Goal: Task Accomplishment & Management: Use online tool/utility

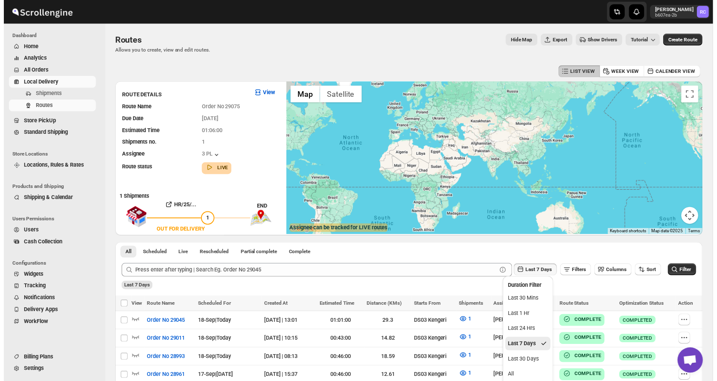
scroll to position [87, 0]
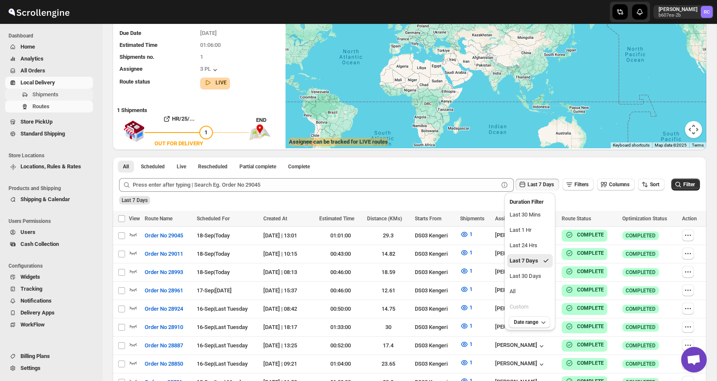
click at [39, 99] on button "Shipments" at bounding box center [49, 95] width 88 height 12
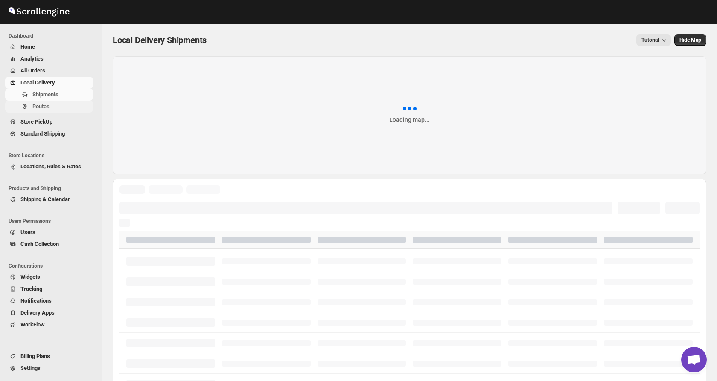
click at [41, 107] on span "Routes" at bounding box center [40, 106] width 17 height 6
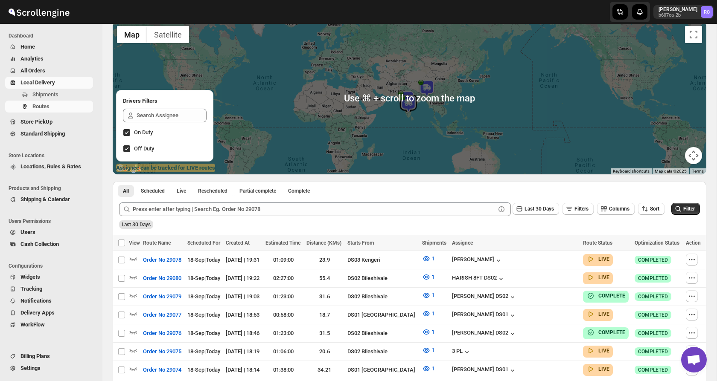
scroll to position [56, 0]
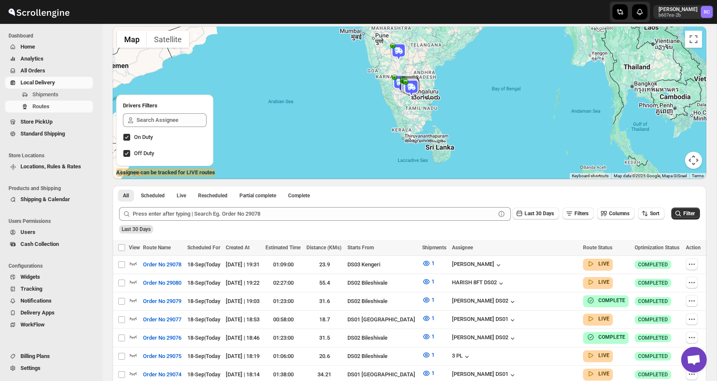
drag, startPoint x: 402, startPoint y: 134, endPoint x: 401, endPoint y: 79, distance: 54.6
click at [409, 49] on div "To navigate, press the arrow keys." at bounding box center [705, 49] width 593 height 0
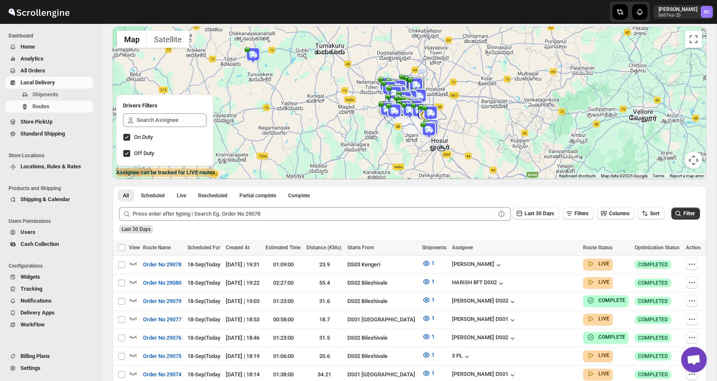
drag, startPoint x: 379, startPoint y: 69, endPoint x: 402, endPoint y: 116, distance: 52.1
click at [404, 117] on div "To navigate, press the arrow keys." at bounding box center [409, 102] width 593 height 153
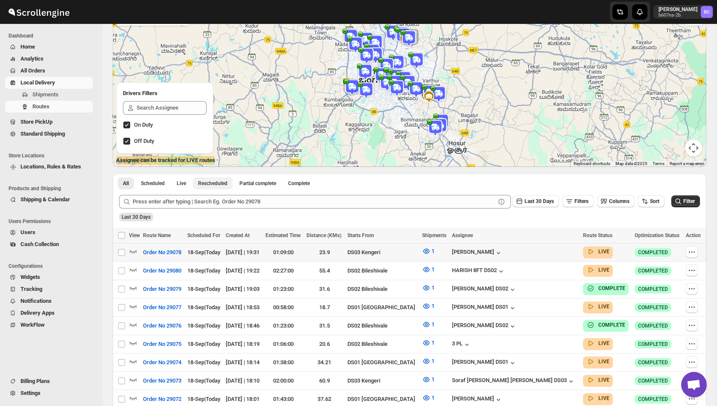
scroll to position [87, 0]
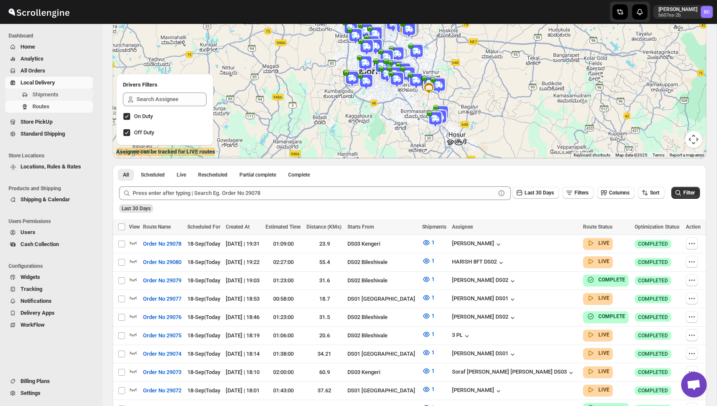
click at [46, 94] on span "Shipments" at bounding box center [45, 94] width 26 height 6
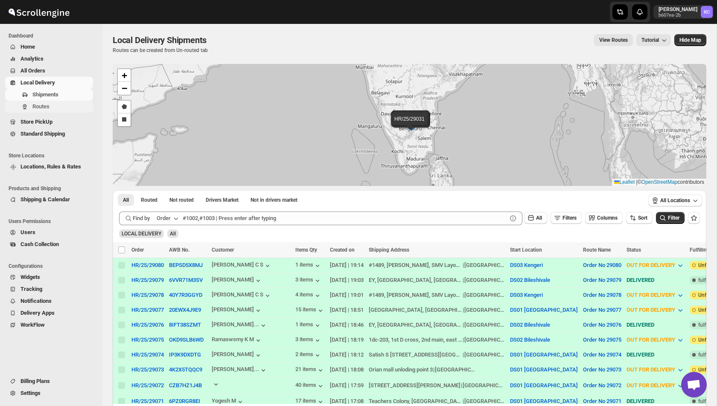
click at [44, 107] on span "Routes" at bounding box center [40, 106] width 17 height 6
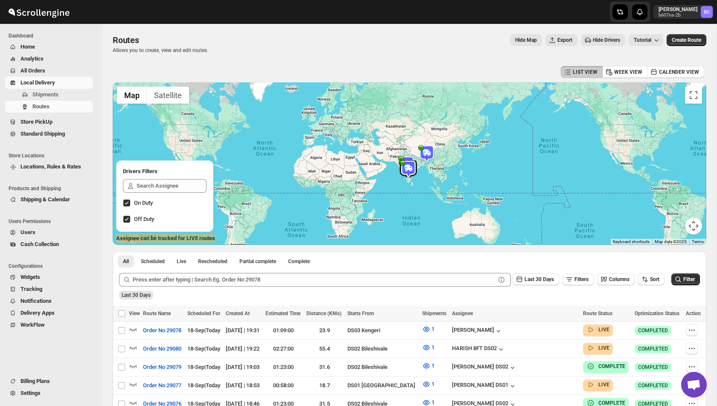
scroll to position [63, 0]
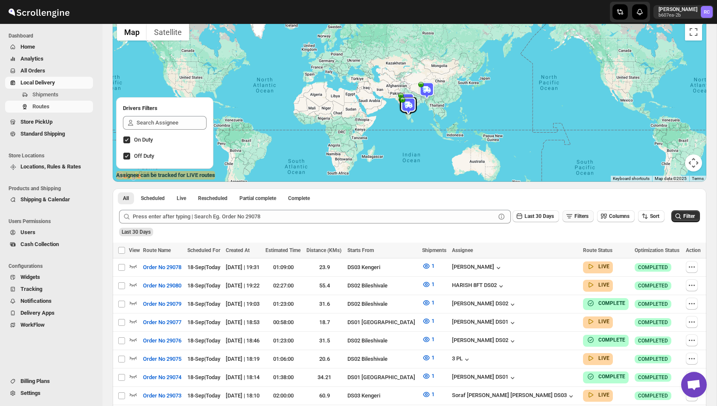
click at [583, 216] on span "Filters" at bounding box center [581, 216] width 14 height 6
click at [570, 250] on icon "button" at bounding box center [567, 250] width 9 height 9
click at [525, 250] on span "Select" at bounding box center [528, 250] width 14 height 7
click at [527, 271] on div "Assignee" at bounding box center [515, 268] width 23 height 9
click at [601, 247] on div "Select value" at bounding box center [593, 249] width 43 height 7
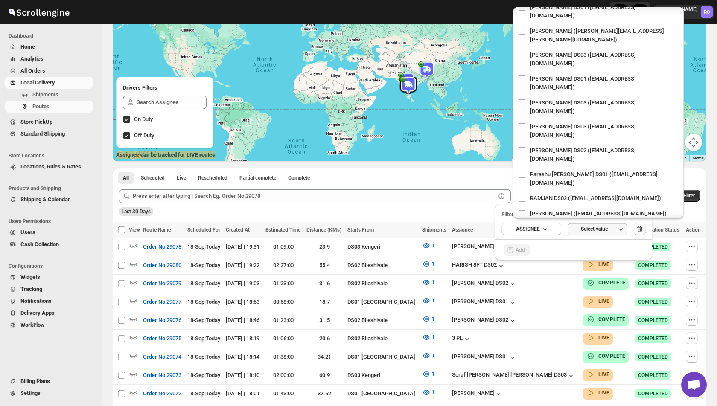
scroll to position [686, 0]
click at [521, 274] on input "checkbox" at bounding box center [521, 277] width 7 height 7
checkbox input "true"
click at [566, 247] on div "Add" at bounding box center [573, 250] width 157 height 22
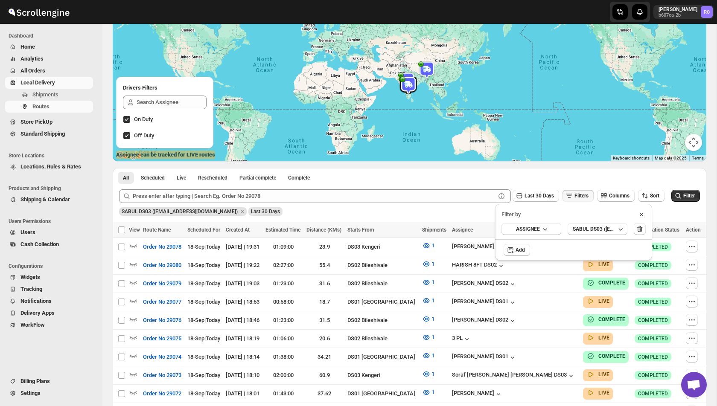
click at [671, 212] on div "SABUL DS03 ([EMAIL_ADDRESS][DOMAIN_NAME]) Last 30 Days" at bounding box center [408, 208] width 582 height 15
click at [680, 194] on icon "submit" at bounding box center [677, 196] width 9 height 9
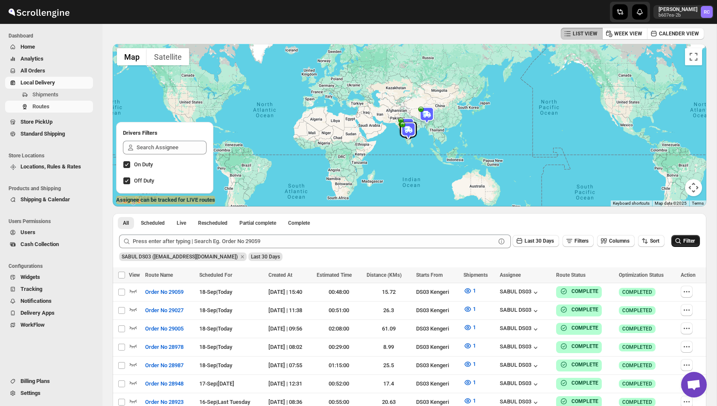
scroll to position [35, 0]
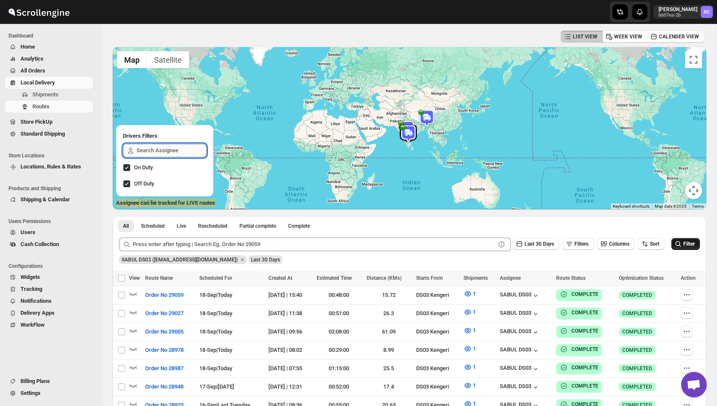
click at [169, 155] on input "text" at bounding box center [171, 151] width 70 height 14
type input "sures"
click at [170, 151] on input "sures" at bounding box center [171, 151] width 70 height 14
type input "sati"
click at [166, 171] on div "[PERSON_NAME]" at bounding box center [163, 171] width 67 height 12
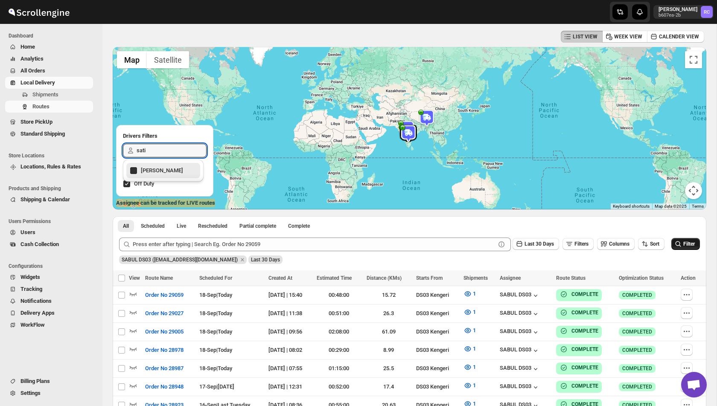
checkbox input "true"
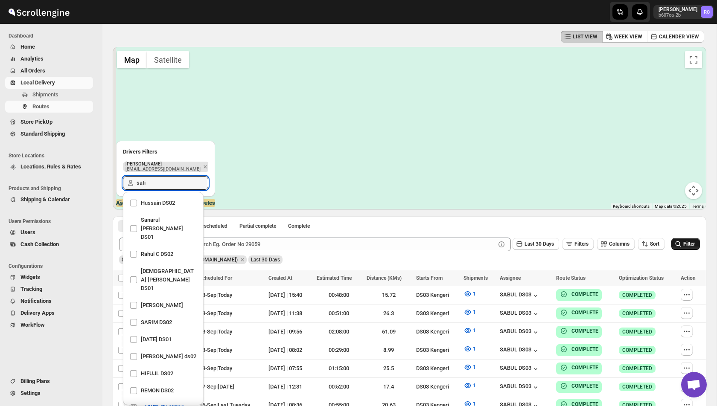
scroll to position [579, 0]
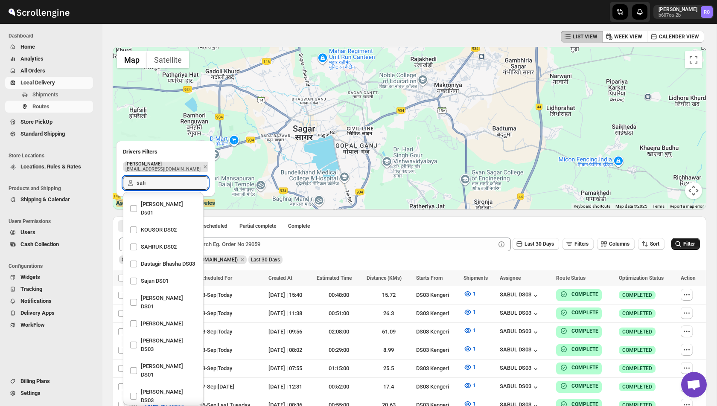
click at [348, 229] on ul "All Scheduled Live Rescheduled Partial complete Complete More views" at bounding box center [232, 226] width 232 height 12
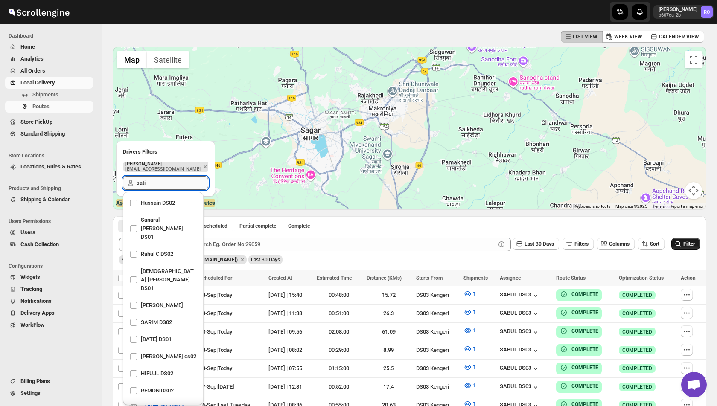
click at [157, 186] on input "sati" at bounding box center [172, 183] width 72 height 14
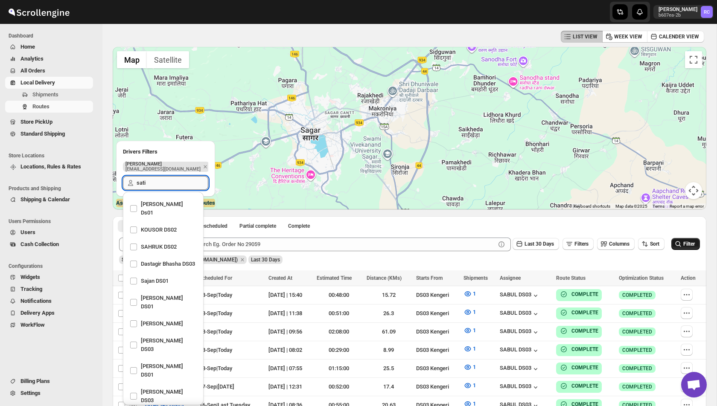
click at [157, 186] on input "sati" at bounding box center [172, 183] width 72 height 14
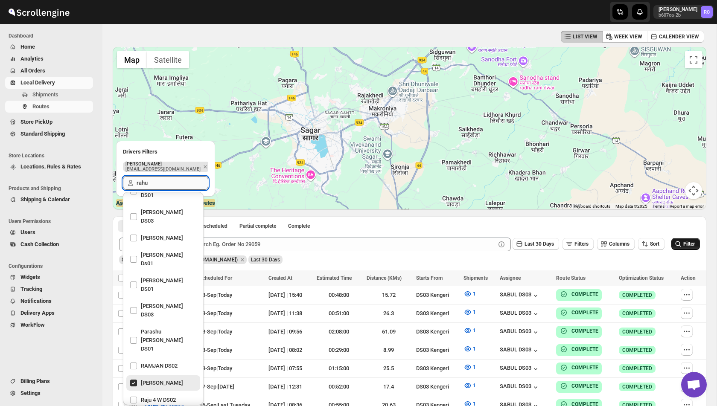
scroll to position [0, 0]
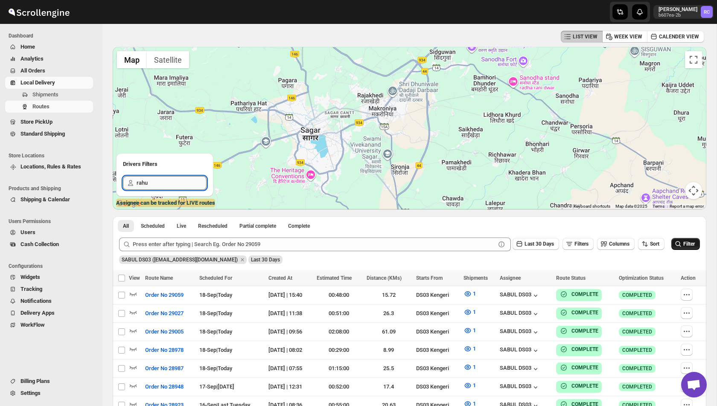
click at [179, 184] on input "rahu" at bounding box center [171, 183] width 70 height 14
type input "rahul"
click at [161, 181] on input "rahul" at bounding box center [171, 183] width 70 height 14
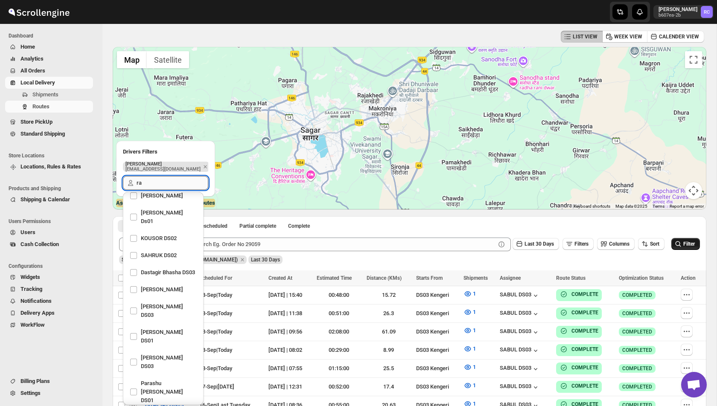
scroll to position [144, 0]
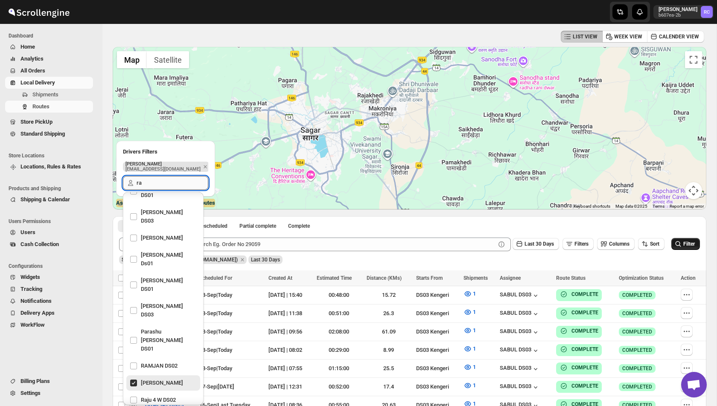
type input "rah"
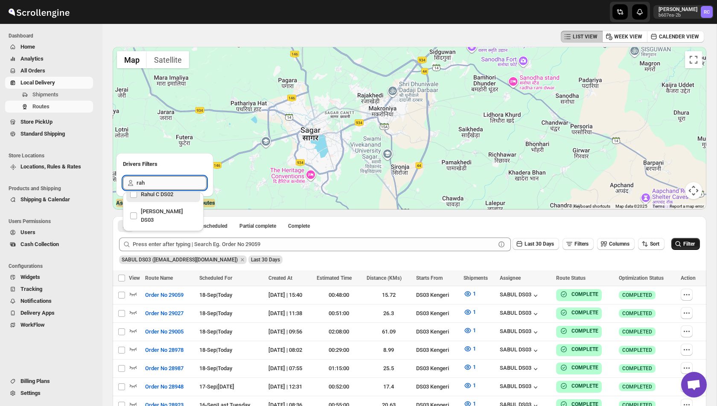
scroll to position [0, 0]
click at [158, 201] on div "Rahul C DS02" at bounding box center [163, 203] width 67 height 12
checkbox input "true"
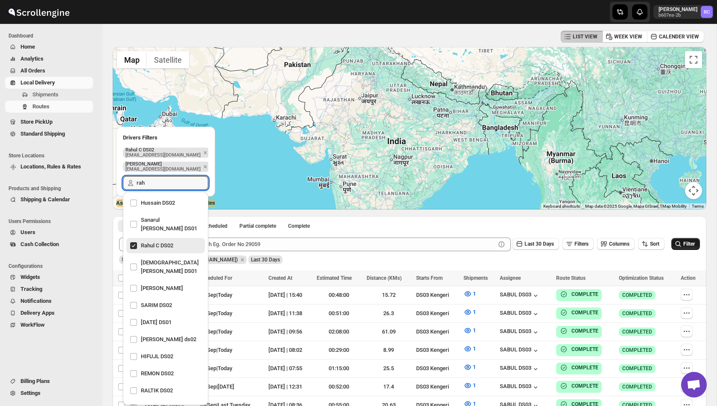
type input "rah"
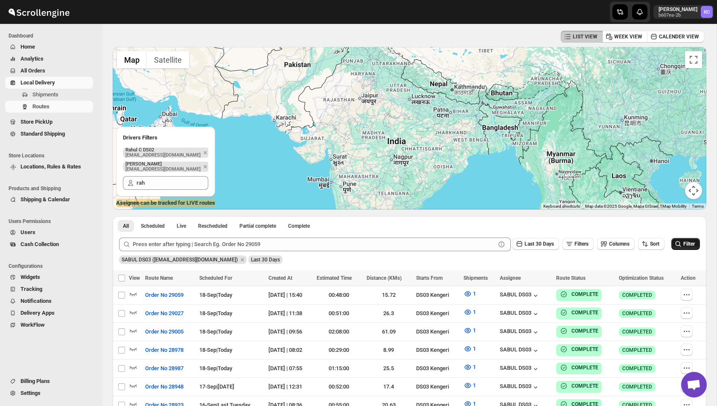
drag, startPoint x: 383, startPoint y: 165, endPoint x: 393, endPoint y: 55, distance: 110.9
click at [392, 59] on div at bounding box center [409, 128] width 593 height 163
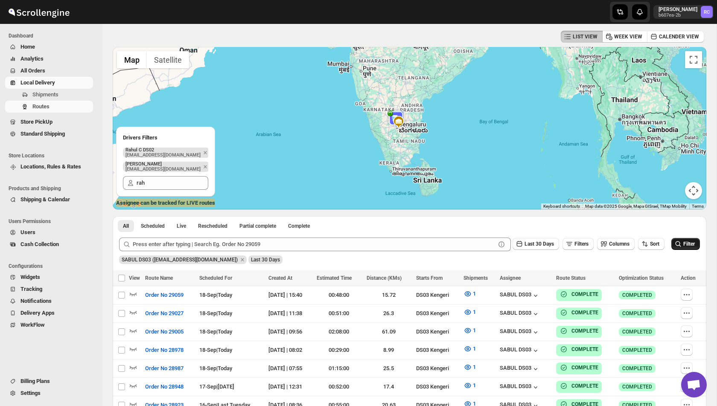
drag, startPoint x: 404, startPoint y: 90, endPoint x: 402, endPoint y: 140, distance: 49.9
click at [402, 141] on div at bounding box center [409, 128] width 593 height 163
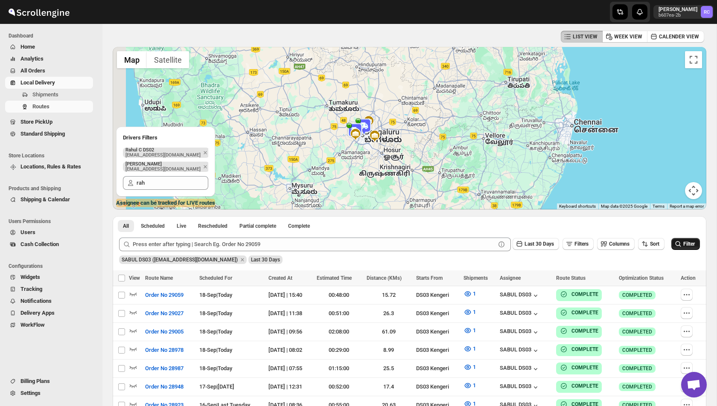
drag, startPoint x: 330, startPoint y: 134, endPoint x: 377, endPoint y: 139, distance: 46.8
click at [425, 128] on div "To navigate, press the arrow keys." at bounding box center [721, 128] width 593 height 0
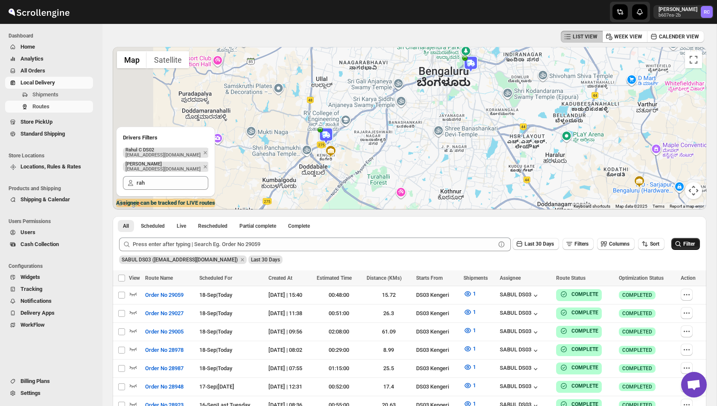
drag, startPoint x: 368, startPoint y: 174, endPoint x: 425, endPoint y: 136, distance: 68.3
click at [425, 136] on div at bounding box center [409, 128] width 593 height 163
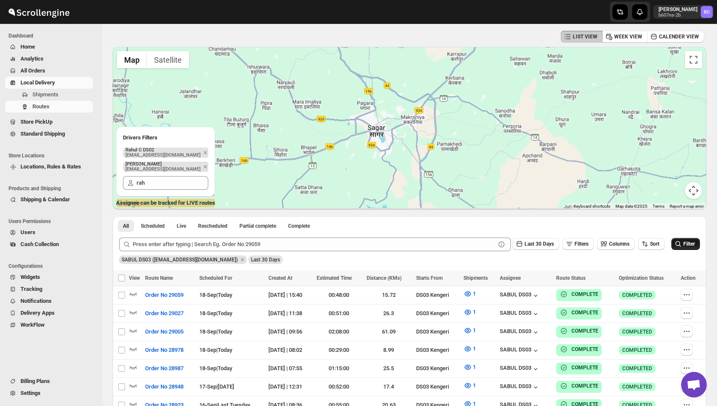
drag, startPoint x: 373, startPoint y: 145, endPoint x: 393, endPoint y: 17, distance: 129.9
click at [392, 42] on div "LIST VIEW WEEK VIEW CALENDER VIEW ← Move left → Move right ↑ Move up ↓ Move dow…" at bounding box center [409, 260] width 593 height 463
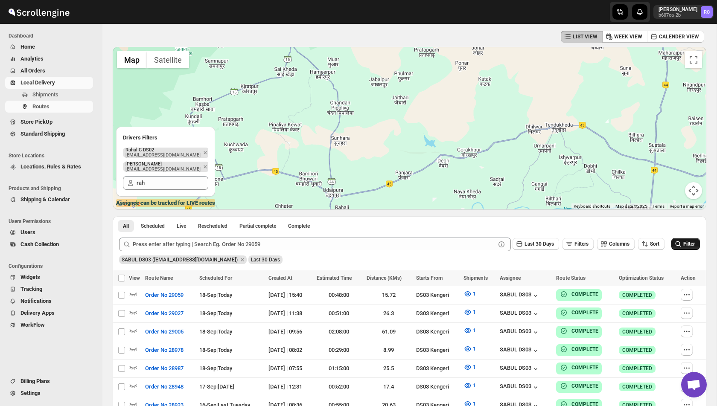
drag, startPoint x: 367, startPoint y: 147, endPoint x: 374, endPoint y: 72, distance: 75.3
click at [374, 72] on div at bounding box center [409, 128] width 593 height 163
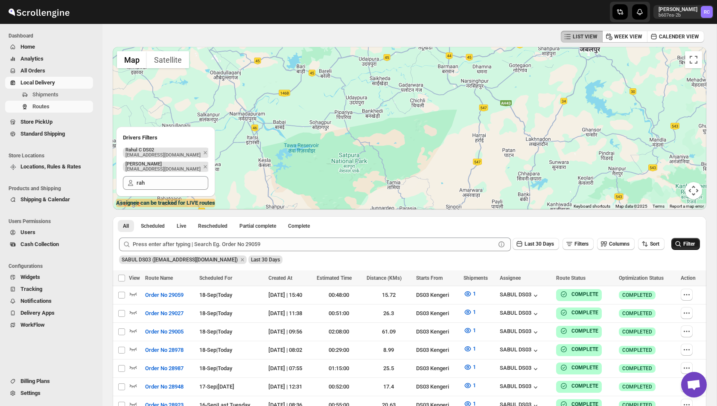
drag, startPoint x: 371, startPoint y: 170, endPoint x: 379, endPoint y: 81, distance: 89.5
click at [379, 81] on div at bounding box center [409, 128] width 593 height 163
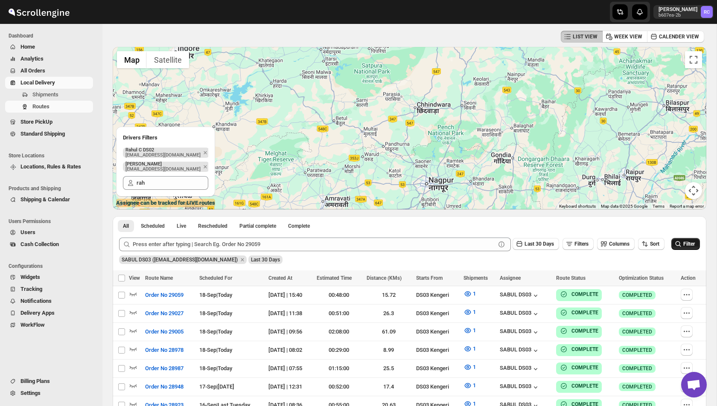
drag, startPoint x: 359, startPoint y: 156, endPoint x: 366, endPoint y: 92, distance: 63.9
click at [365, 95] on div at bounding box center [409, 128] width 593 height 163
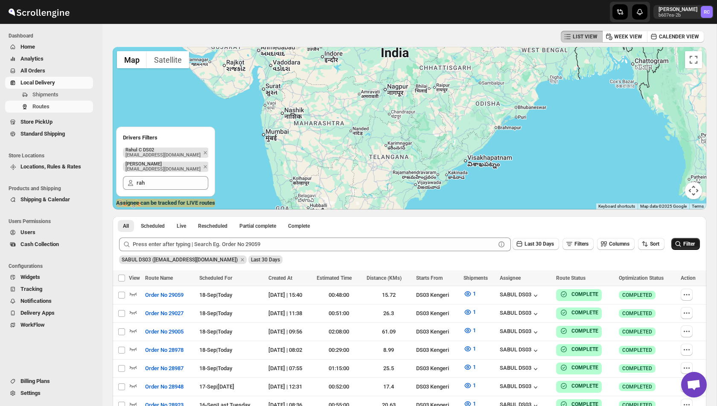
drag, startPoint x: 340, startPoint y: 158, endPoint x: 353, endPoint y: 111, distance: 48.6
click at [352, 111] on div at bounding box center [409, 128] width 593 height 163
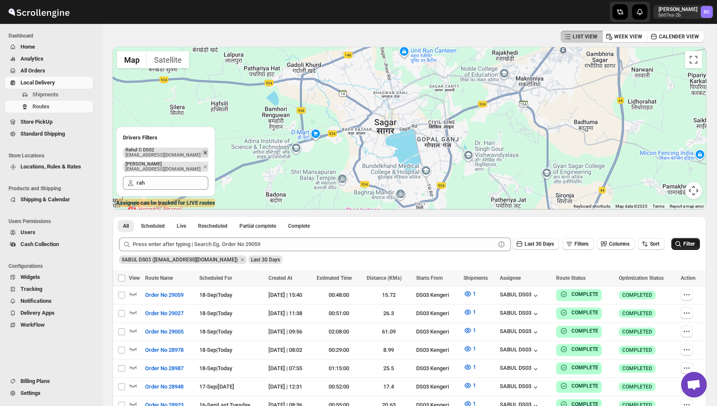
click at [201, 151] on icon "Remove" at bounding box center [205, 153] width 8 height 8
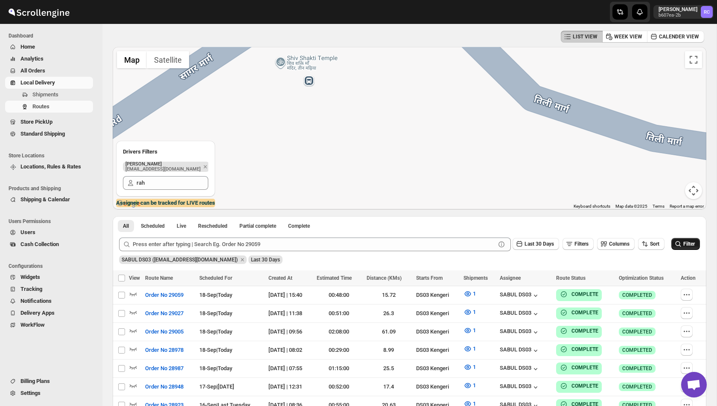
click at [172, 167] on p "[EMAIL_ADDRESS][DOMAIN_NAME]" at bounding box center [162, 169] width 75 height 5
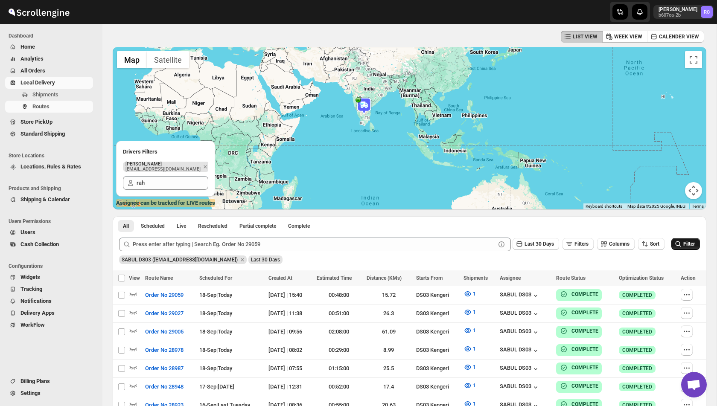
drag, startPoint x: 356, startPoint y: 183, endPoint x: 358, endPoint y: 151, distance: 32.5
click at [358, 151] on div at bounding box center [409, 128] width 593 height 163
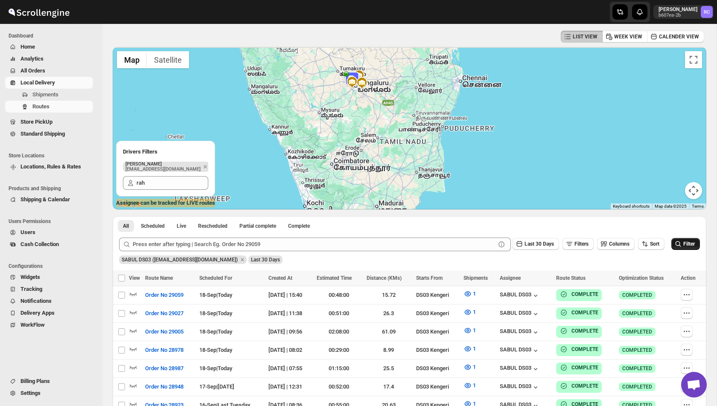
drag, startPoint x: 359, startPoint y: 64, endPoint x: 358, endPoint y: 156, distance: 91.7
click at [358, 156] on div at bounding box center [409, 128] width 593 height 163
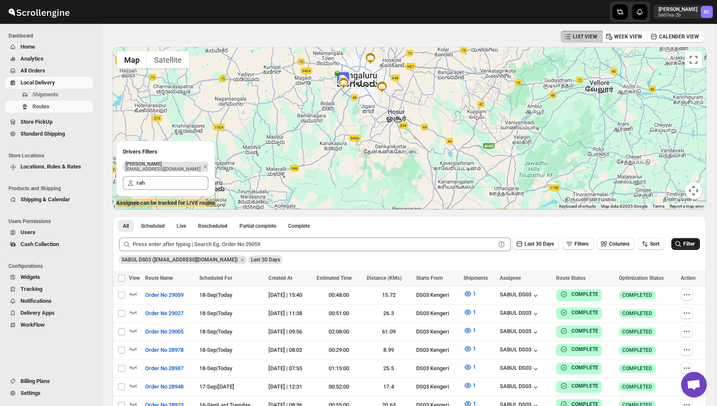
drag, startPoint x: 337, startPoint y: 76, endPoint x: 337, endPoint y: 125, distance: 49.5
click at [337, 126] on div at bounding box center [409, 128] width 593 height 163
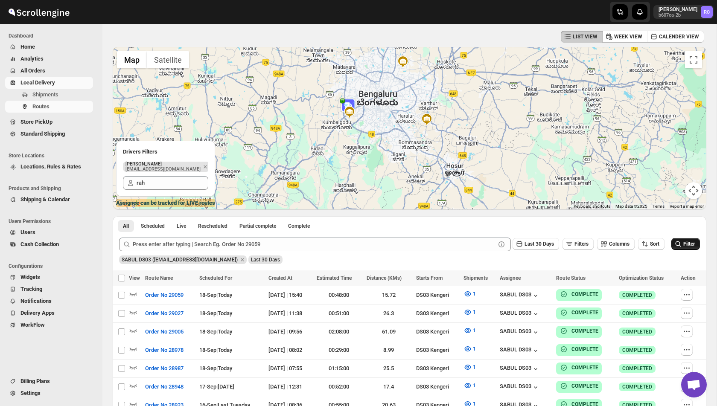
drag, startPoint x: 342, startPoint y: 94, endPoint x: 342, endPoint y: 139, distance: 45.2
click at [342, 139] on div at bounding box center [409, 128] width 593 height 163
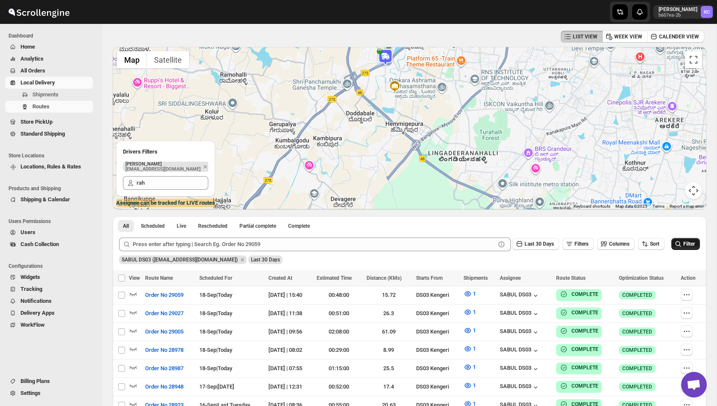
drag, startPoint x: 380, startPoint y: 107, endPoint x: 364, endPoint y: 151, distance: 46.8
click at [364, 151] on div at bounding box center [409, 128] width 593 height 163
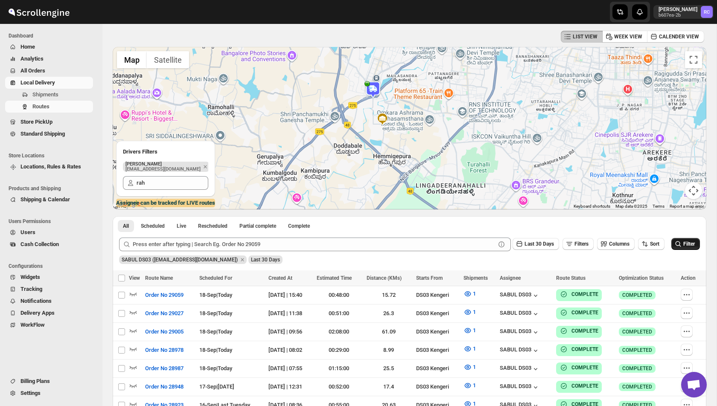
click at [375, 91] on img at bounding box center [372, 89] width 17 height 17
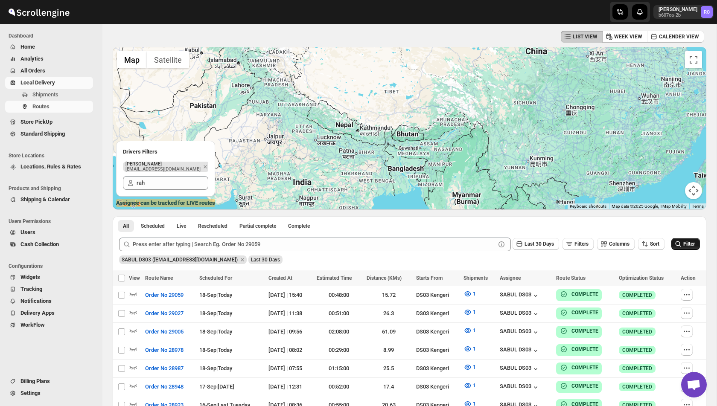
drag, startPoint x: 281, startPoint y: 185, endPoint x: 317, endPoint y: 117, distance: 77.1
click at [317, 117] on div "[PERSON_NAME] (Driver) Updated at : [DATE] 20:13:14 Duty mode Enabled Battery p…" at bounding box center [409, 128] width 593 height 163
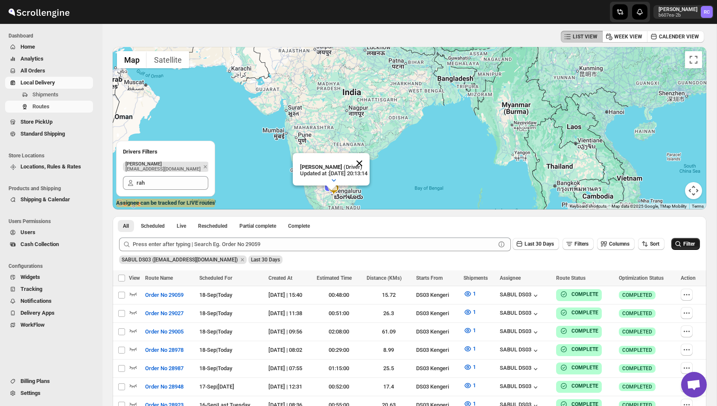
click at [369, 163] on button "Close" at bounding box center [359, 163] width 20 height 20
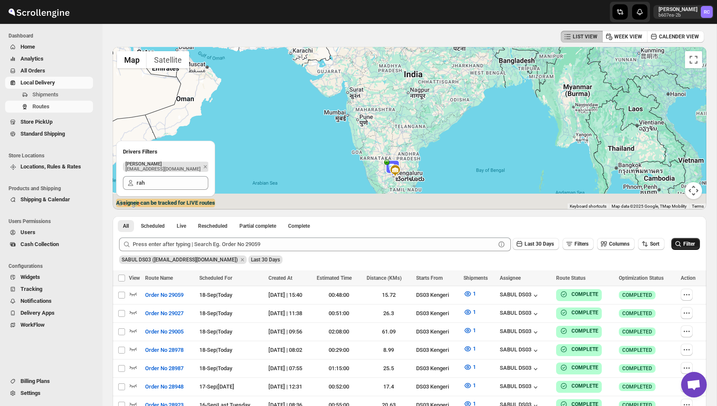
drag, startPoint x: 370, startPoint y: 192, endPoint x: 364, endPoint y: 117, distance: 75.3
click at [364, 117] on div "To navigate, press the arrow keys." at bounding box center [409, 128] width 593 height 163
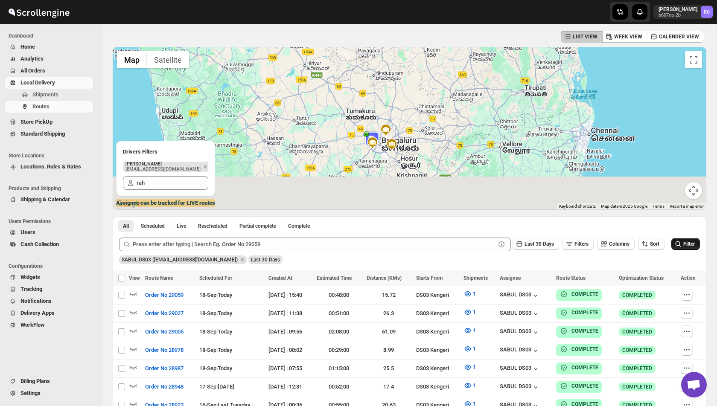
drag, startPoint x: 364, startPoint y: 178, endPoint x: 352, endPoint y: 115, distance: 64.6
click at [352, 115] on div "To navigate, press the arrow keys." at bounding box center [409, 128] width 593 height 163
